Goal: Information Seeking & Learning: Check status

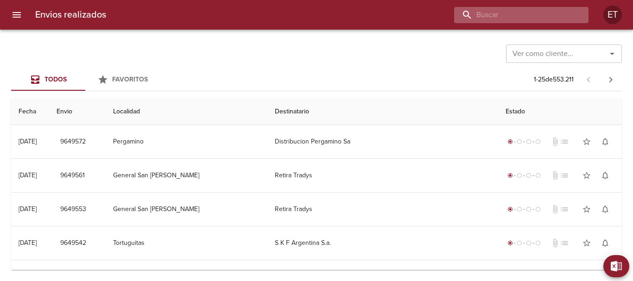
click at [519, 13] on input "buscar" at bounding box center [513, 15] width 119 height 16
paste input "STOCCHETTI"
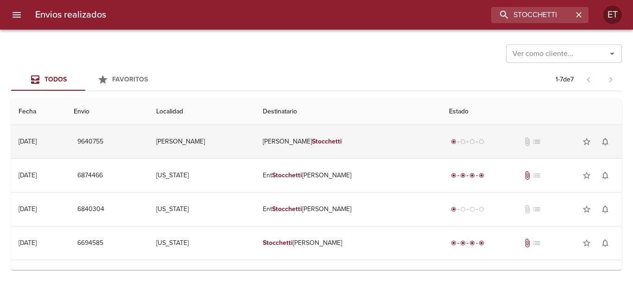
click at [381, 147] on td "Dev [PERSON_NAME]" at bounding box center [348, 141] width 186 height 33
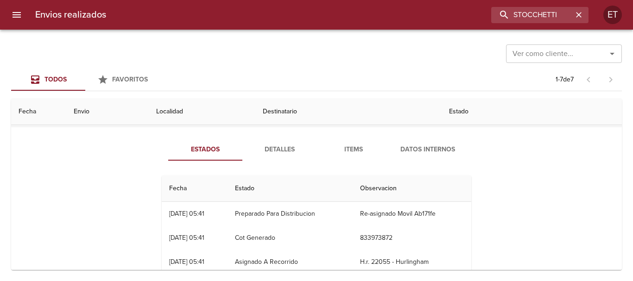
scroll to position [46, 0]
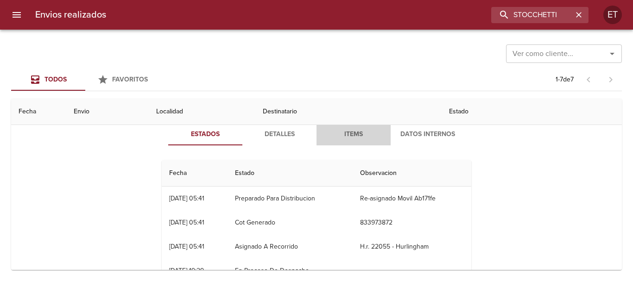
click at [345, 137] on span "Items" at bounding box center [353, 135] width 63 height 12
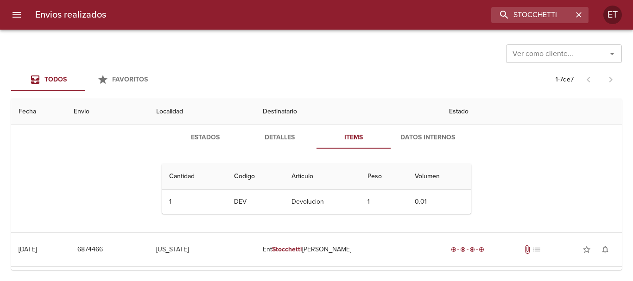
scroll to position [0, 0]
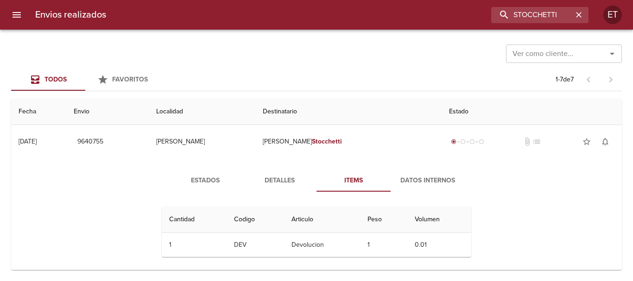
click at [268, 179] on span "Detalles" at bounding box center [279, 181] width 63 height 12
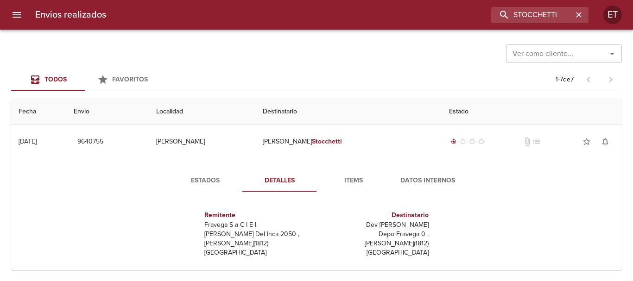
drag, startPoint x: 204, startPoint y: 188, endPoint x: 224, endPoint y: 187, distance: 20.4
click at [205, 187] on button "Estados" at bounding box center [205, 181] width 74 height 22
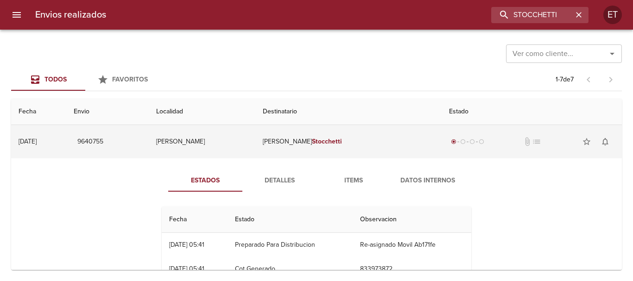
click at [310, 151] on td "Dev [PERSON_NAME]" at bounding box center [348, 141] width 186 height 33
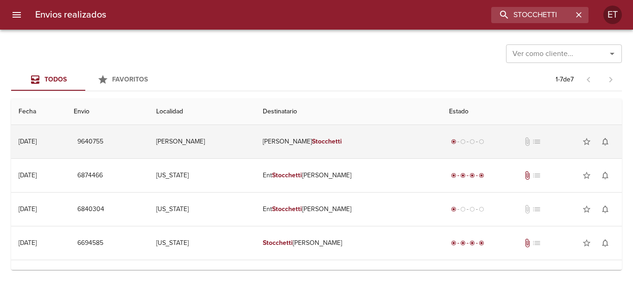
click at [310, 143] on td "Dev [PERSON_NAME]" at bounding box center [348, 141] width 186 height 33
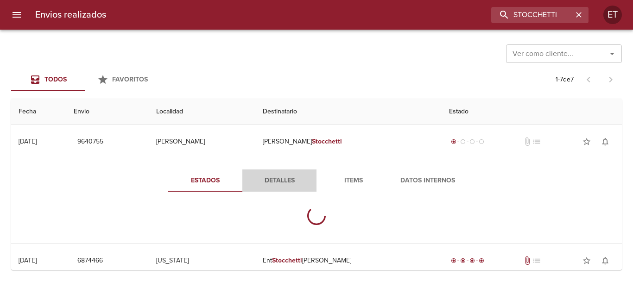
click at [286, 180] on span "Detalles" at bounding box center [279, 181] width 63 height 12
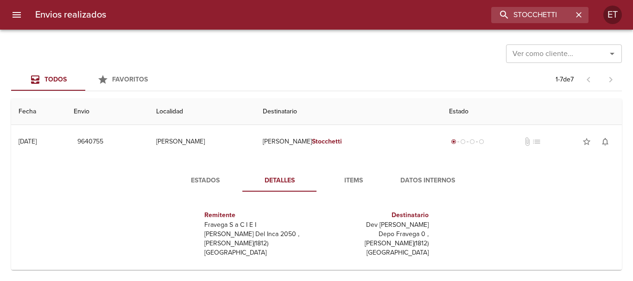
drag, startPoint x: 358, startPoint y: 179, endPoint x: 478, endPoint y: 176, distance: 120.5
click at [359, 179] on span "Items" at bounding box center [353, 181] width 63 height 12
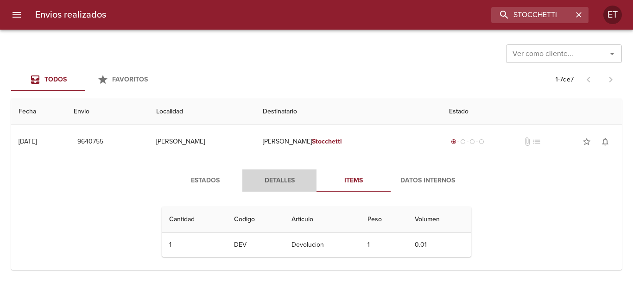
click at [273, 173] on button "Detalles" at bounding box center [279, 181] width 74 height 22
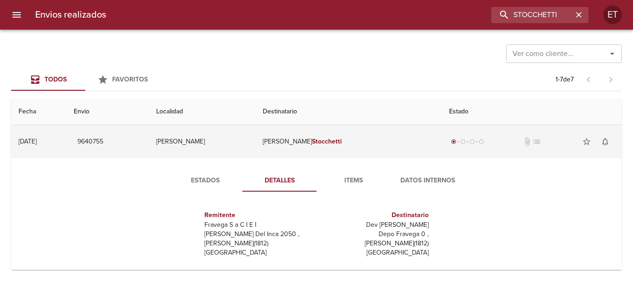
click at [338, 138] on em "Stocchetti" at bounding box center [327, 142] width 30 height 8
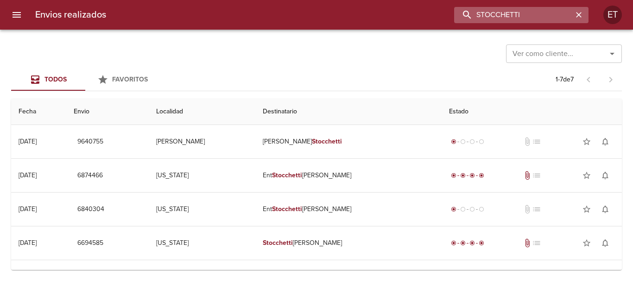
click at [534, 9] on input "STOCCHETTI" at bounding box center [513, 15] width 119 height 16
paste input "[PERSON_NAME]"
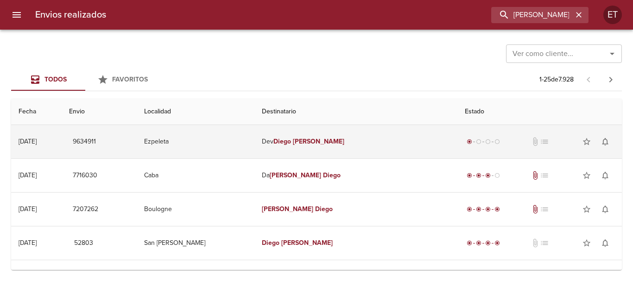
click at [407, 138] on td "[PERSON_NAME]" at bounding box center [355, 141] width 203 height 33
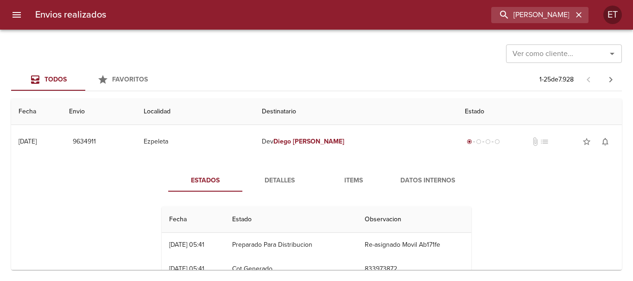
click at [425, 245] on td "Re-asignado Movil Ab171fe" at bounding box center [414, 245] width 114 height 24
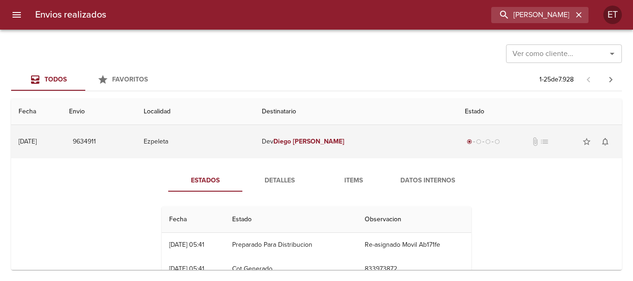
click at [416, 135] on td "[PERSON_NAME]" at bounding box center [355, 141] width 203 height 33
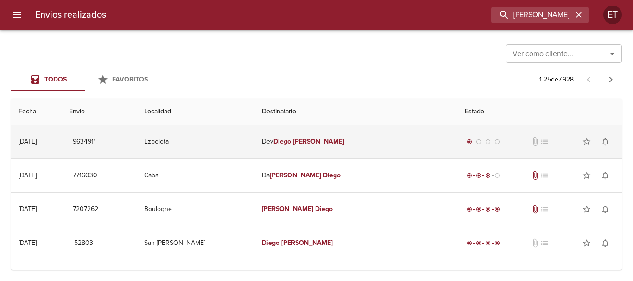
click at [284, 151] on td "[PERSON_NAME]" at bounding box center [355, 141] width 203 height 33
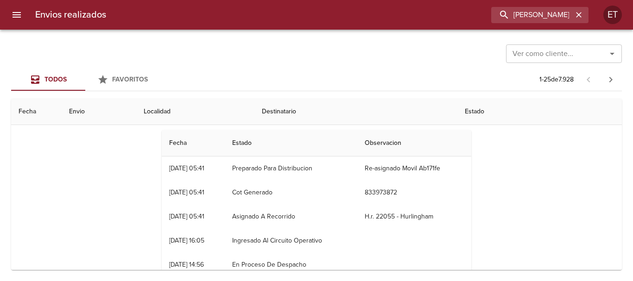
scroll to position [93, 0]
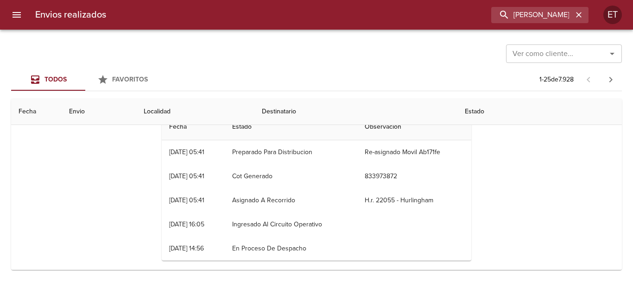
click at [439, 43] on div "Ver como cliente... Ver como cliente..." at bounding box center [316, 53] width 610 height 24
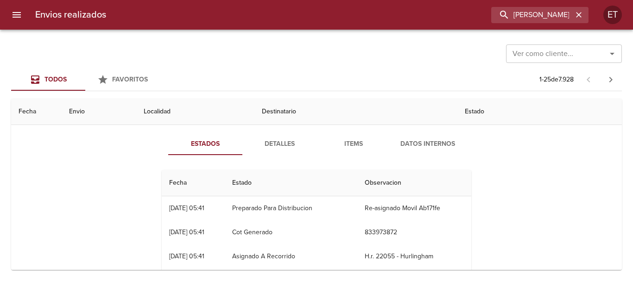
scroll to position [0, 0]
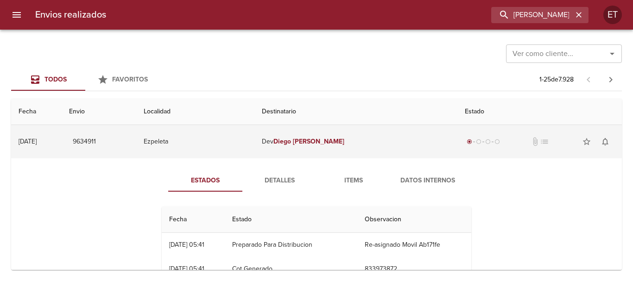
click at [330, 138] on em "[PERSON_NAME]" at bounding box center [318, 142] width 51 height 8
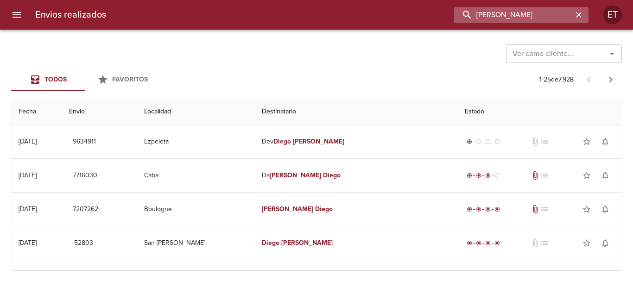
click at [518, 16] on input "[PERSON_NAME]" at bounding box center [513, 15] width 119 height 16
click at [518, 15] on input "[PERSON_NAME]" at bounding box center [513, 15] width 119 height 16
paste input "[PERSON_NAME]"
type input "[PERSON_NAME]"
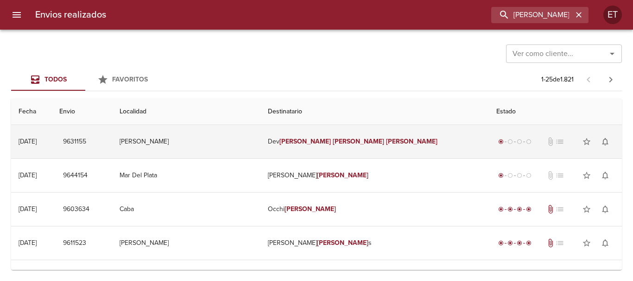
click at [370, 146] on td "Dev [PERSON_NAME]" at bounding box center [374, 141] width 228 height 33
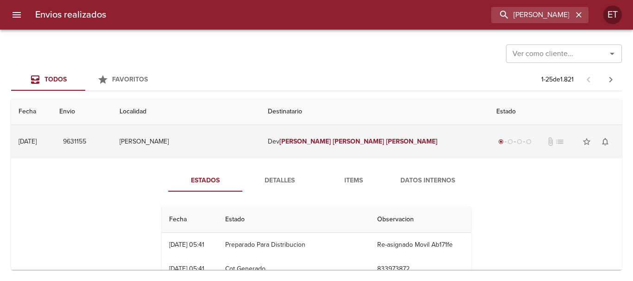
click at [370, 146] on td "Dev [PERSON_NAME]" at bounding box center [374, 141] width 228 height 33
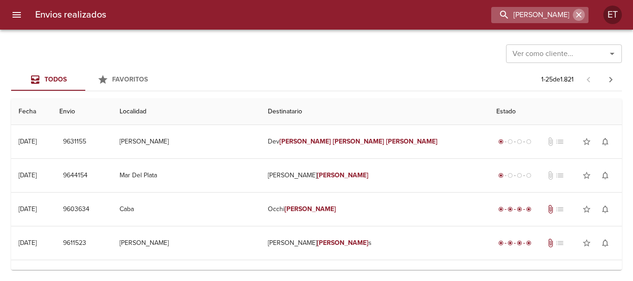
click at [575, 18] on icon "button" at bounding box center [578, 14] width 9 height 9
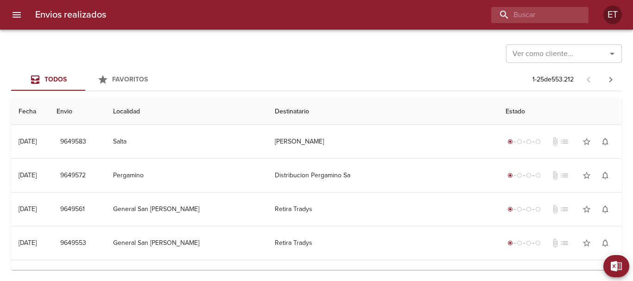
click at [300, 65] on div "Ver como cliente... Ver como cliente... Todos Favoritos 1 - 25 de 553.212 Fecha…" at bounding box center [316, 156] width 633 height 252
